Goal: Transaction & Acquisition: Purchase product/service

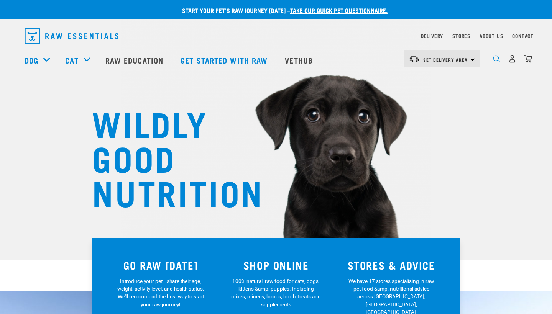
click at [497, 62] on img "dropdown navigation" at bounding box center [496, 58] width 7 height 7
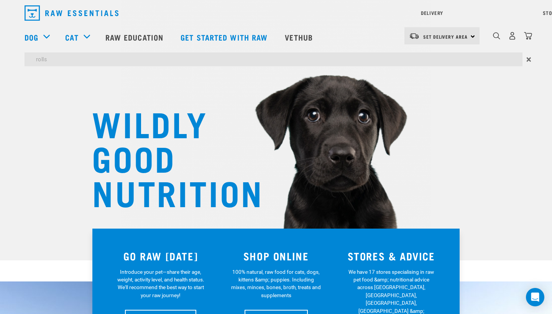
type input "rolls"
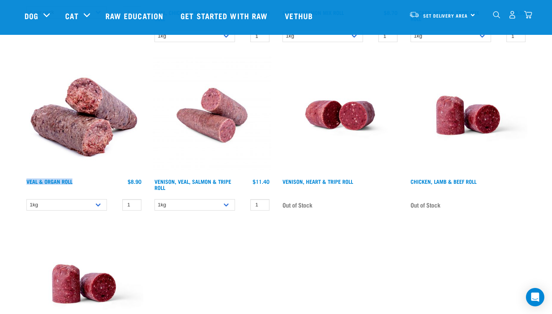
scroll to position [229, 0]
click at [456, 277] on div "Cycle Dog Earth Friendly Pickup Bags + Pouch 1 0 1" at bounding box center [276, 136] width 512 height 507
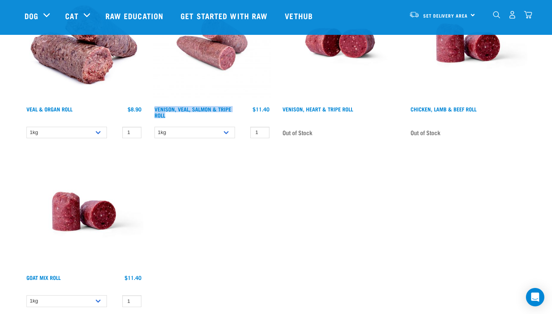
scroll to position [304, 0]
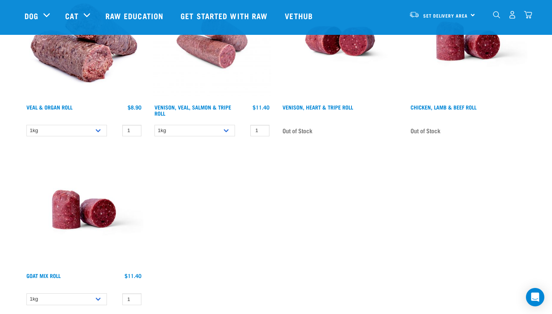
click at [533, 196] on div "Products Cycle Dog Earth Friendly Pickup Bags + Pouch 1" at bounding box center [275, 54] width 515 height 522
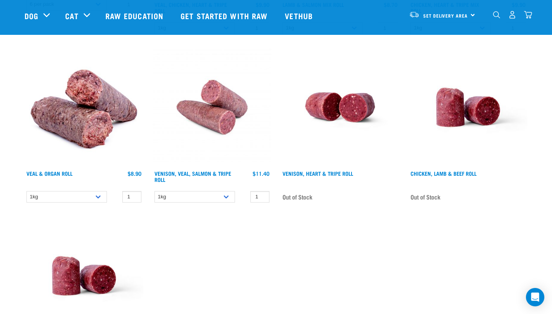
scroll to position [235, 0]
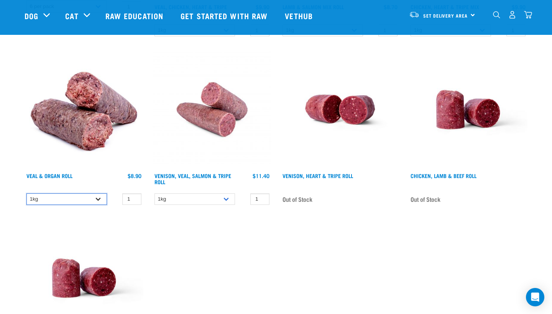
select select "920"
drag, startPoint x: 226, startPoint y: 199, endPoint x: 230, endPoint y: 227, distance: 28.0
click at [230, 227] on div "Cycle Dog Earth Friendly Pickup Bags + Pouch 1 0 1" at bounding box center [276, 130] width 512 height 507
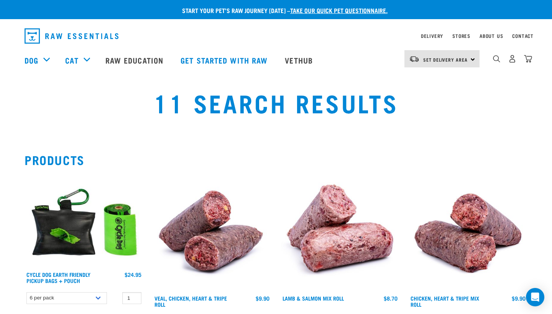
scroll to position [0, 0]
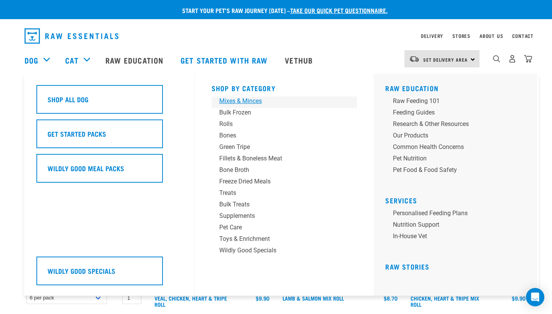
click at [235, 103] on div "Mixes & Minces" at bounding box center [279, 101] width 120 height 9
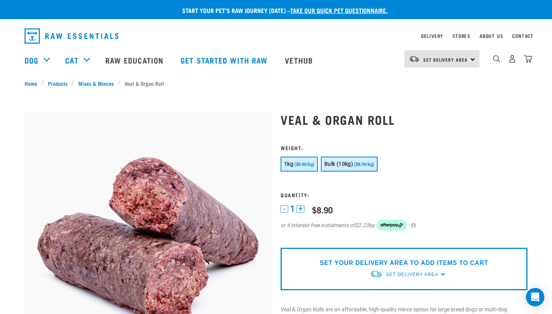
click at [359, 166] on span "($8.39/kg)" at bounding box center [364, 164] width 20 height 5
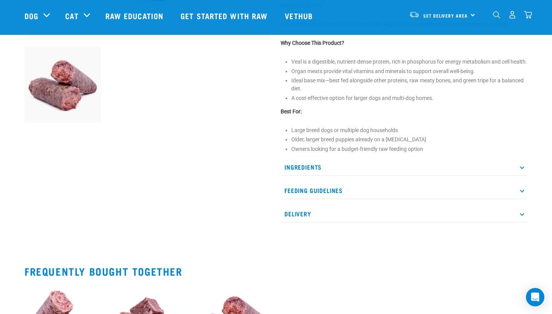
scroll to position [304, 0]
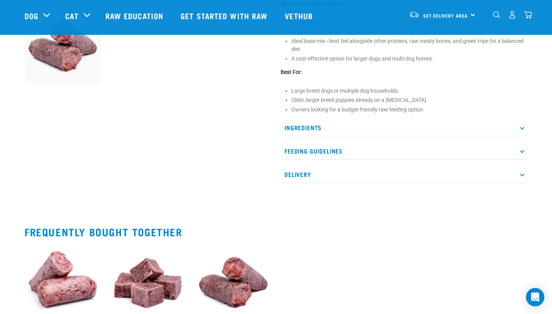
click at [490, 137] on p "Ingredients" at bounding box center [404, 127] width 247 height 17
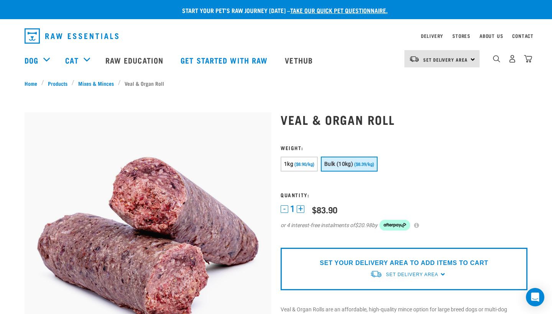
scroll to position [0, 0]
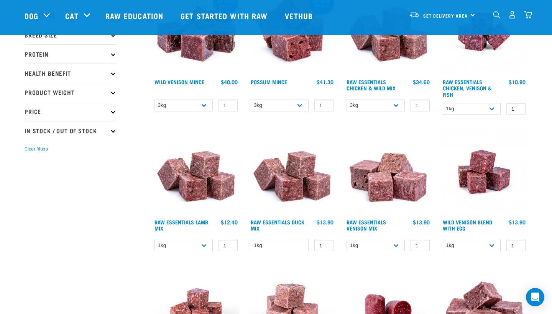
scroll to position [117, 0]
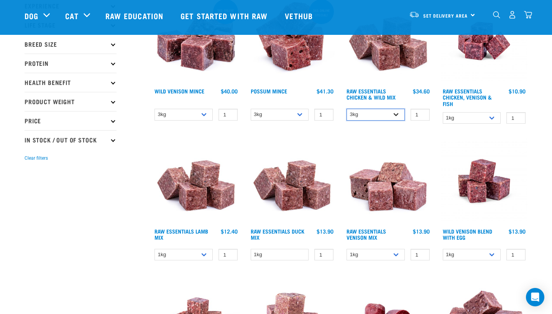
select select "14881"
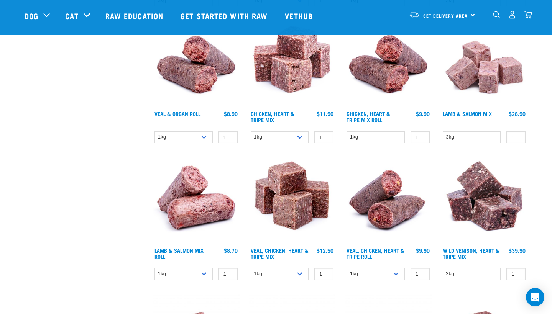
scroll to position [510, 0]
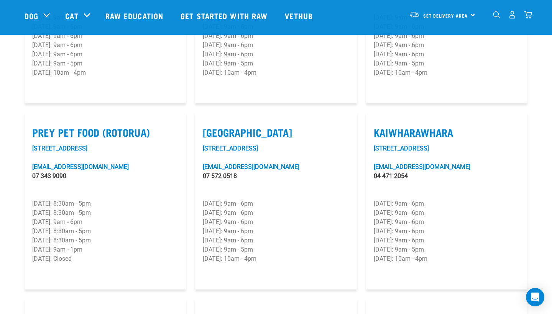
scroll to position [885, 0]
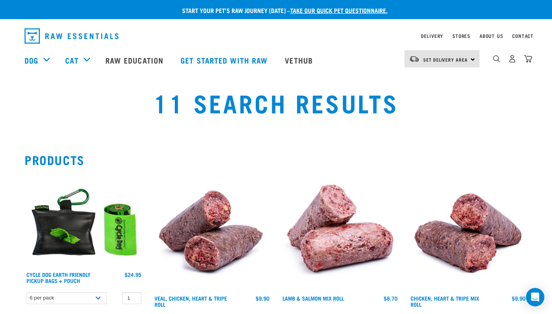
select select "920"
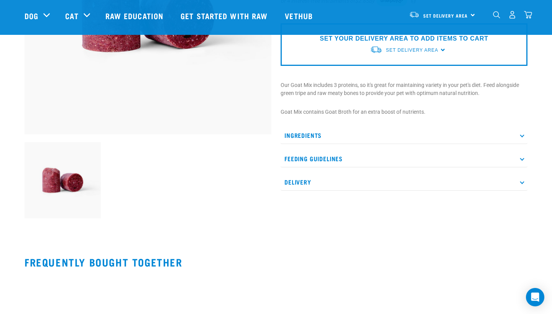
scroll to position [168, 0]
click at [461, 136] on p "Ingredients" at bounding box center [404, 135] width 247 height 17
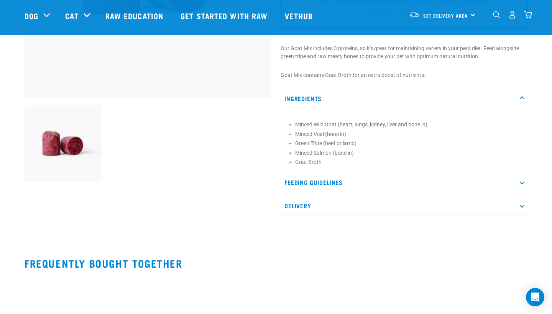
scroll to position [206, 0]
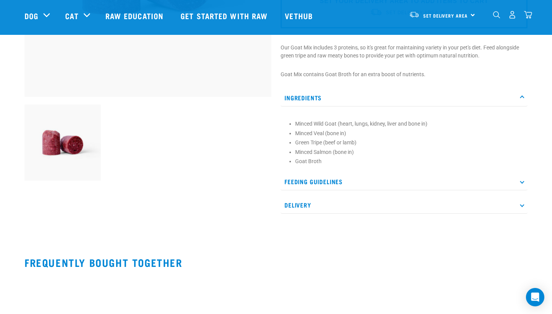
click at [522, 95] on p "Ingredients" at bounding box center [404, 97] width 247 height 17
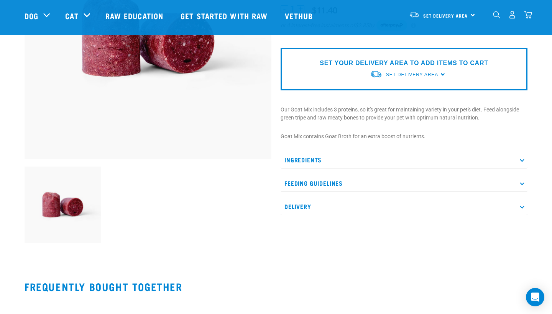
scroll to position [136, 0]
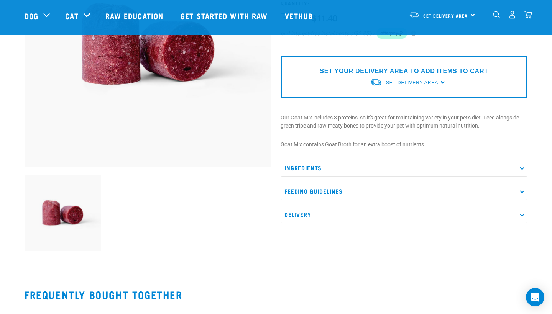
click at [520, 167] on p "Ingredients" at bounding box center [404, 168] width 247 height 17
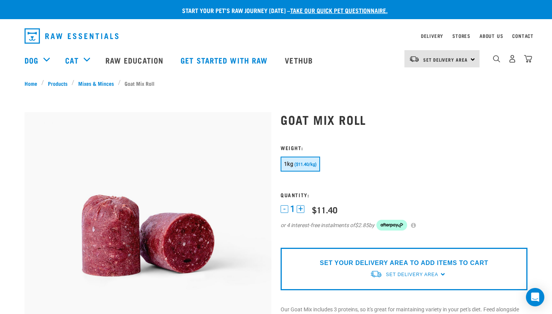
scroll to position [0, 0]
